Goal: Task Accomplishment & Management: Manage account settings

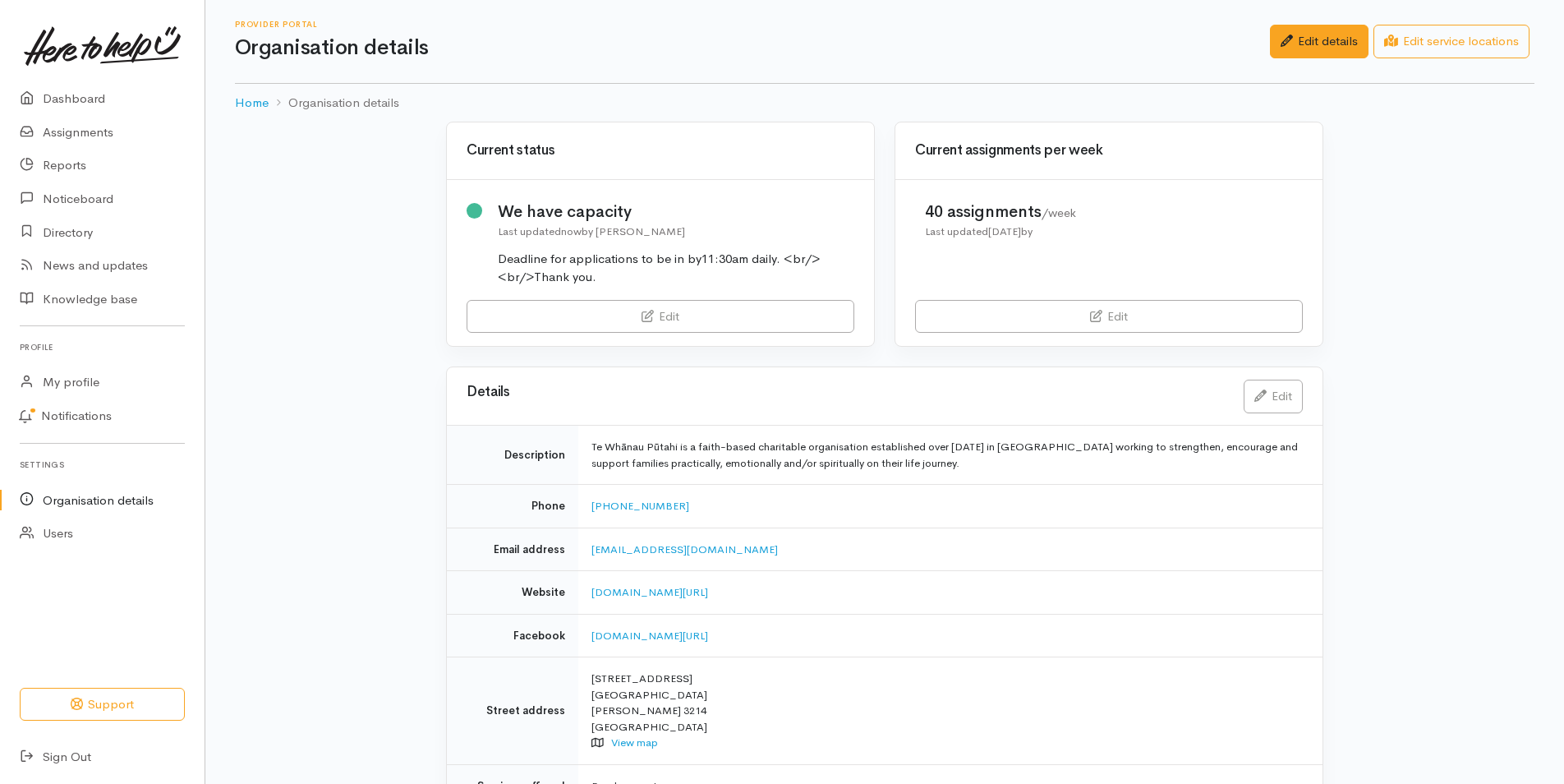
click at [544, 308] on link "Edit" at bounding box center [660, 316] width 388 height 34
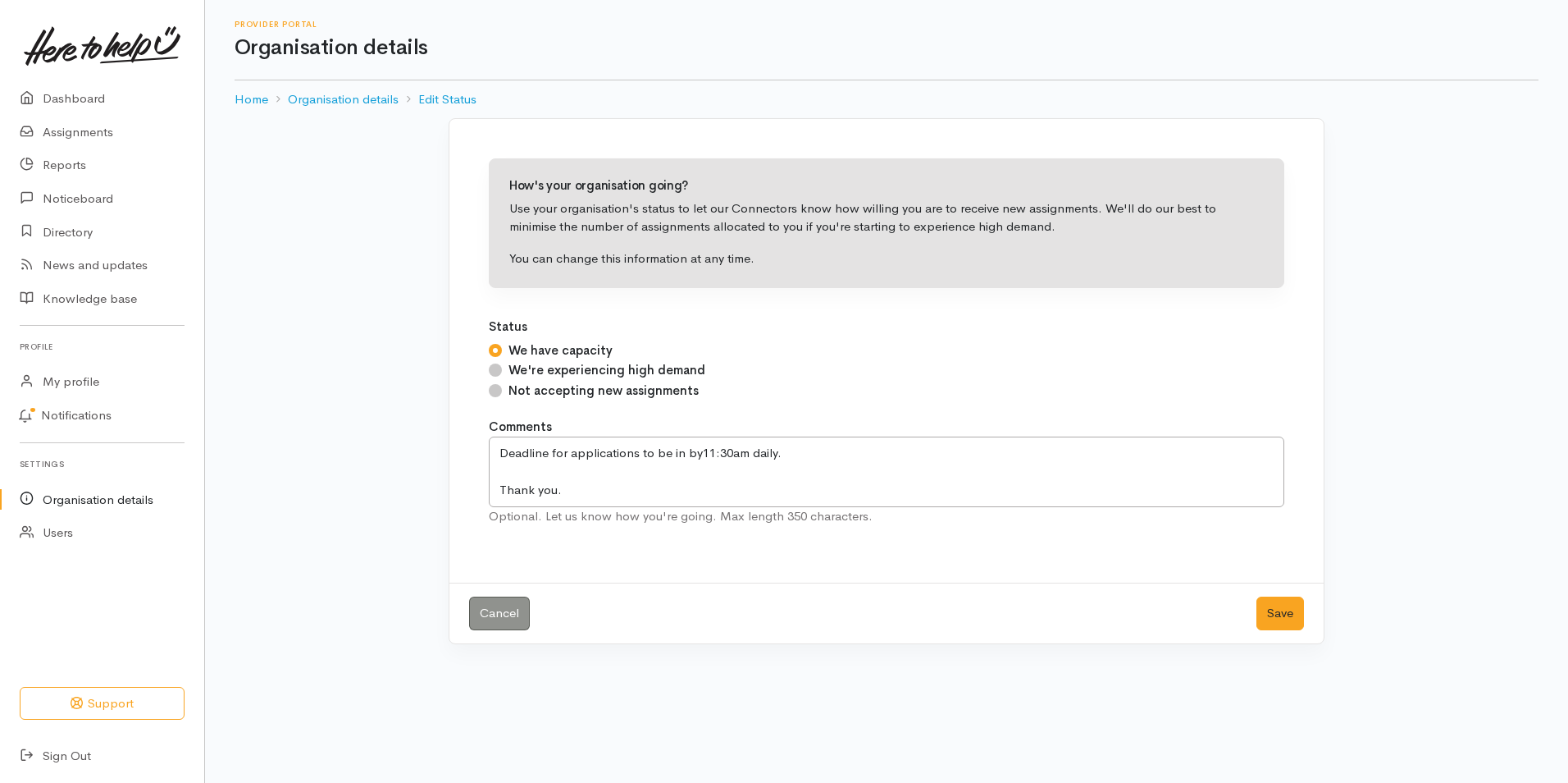
click at [495, 392] on input "Not accepting new assignments" at bounding box center [495, 390] width 13 height 13
radio input "true"
click at [1287, 617] on button "Save" at bounding box center [1279, 613] width 47 height 34
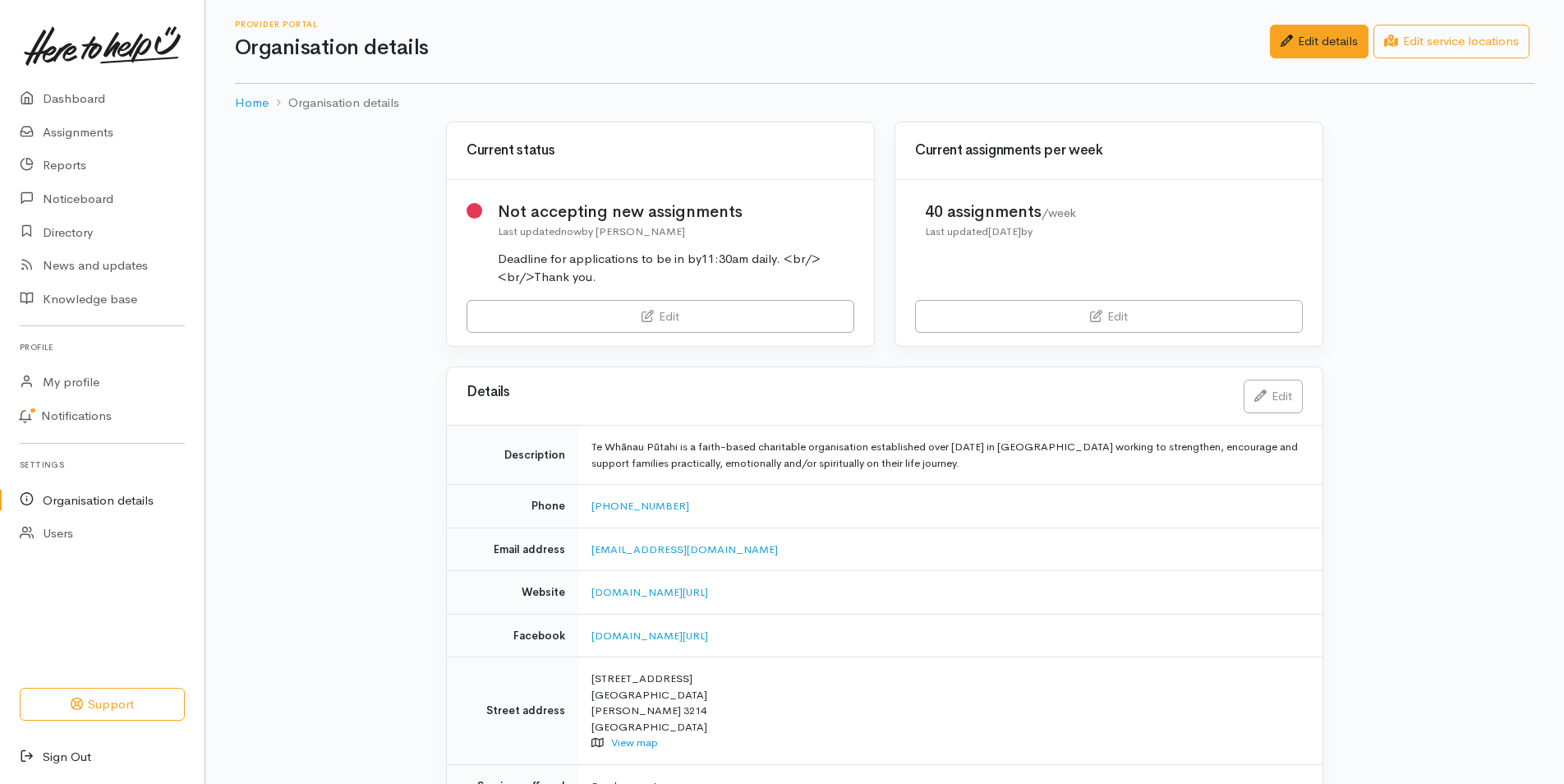
click at [59, 750] on link "Sign Out" at bounding box center [102, 756] width 205 height 34
